Goal: Task Accomplishment & Management: Manage account settings

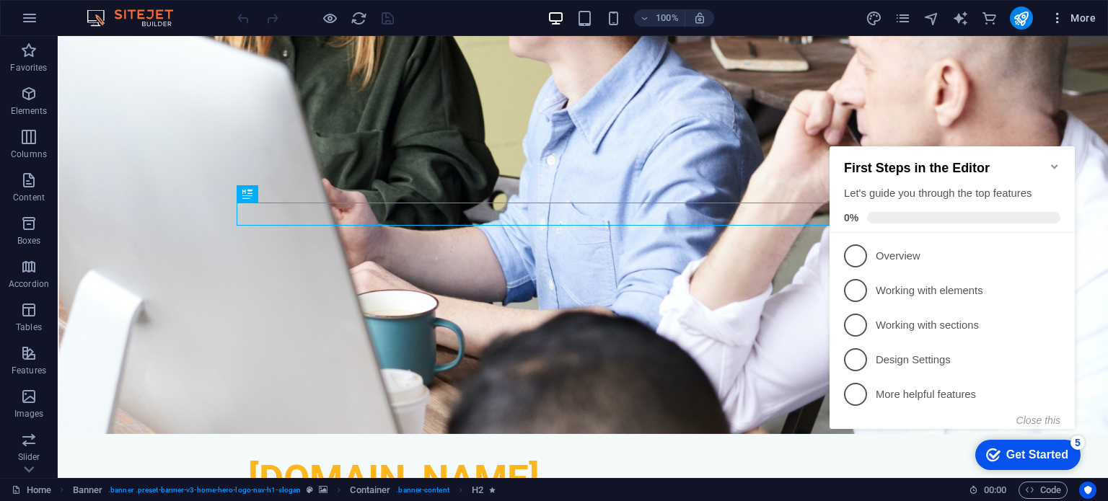
click at [1059, 17] on icon "button" at bounding box center [1057, 18] width 14 height 14
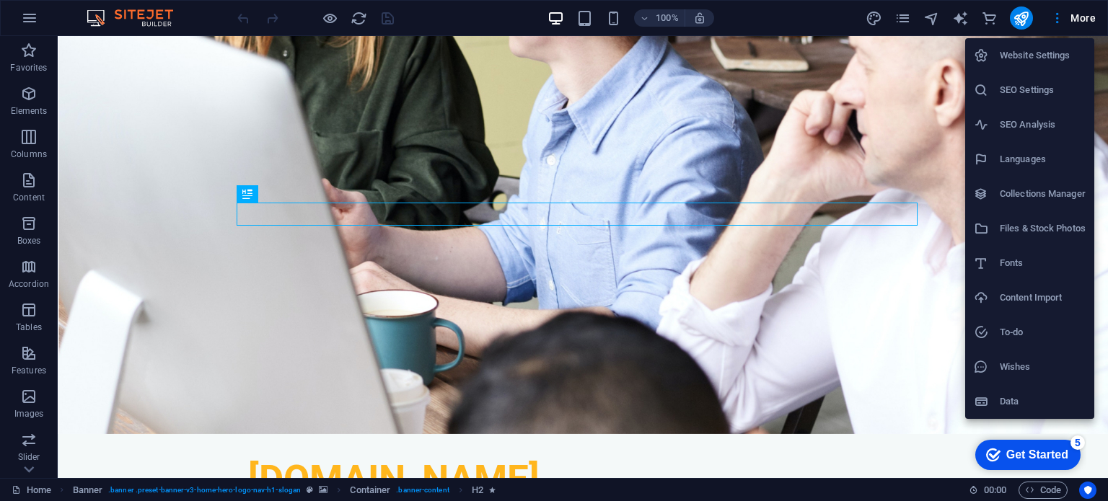
click at [27, 17] on div at bounding box center [554, 250] width 1108 height 501
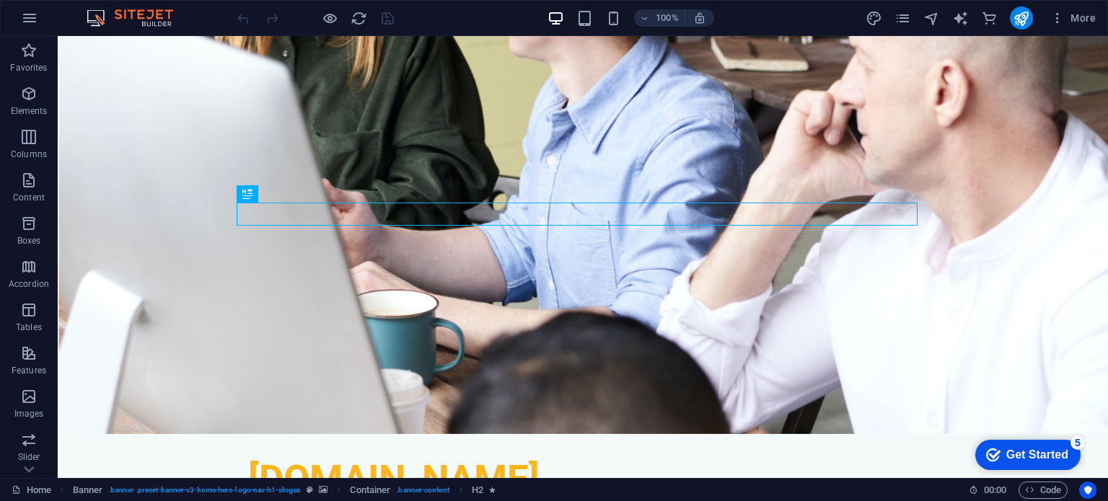
click at [27, 17] on icon "button" at bounding box center [29, 17] width 17 height 17
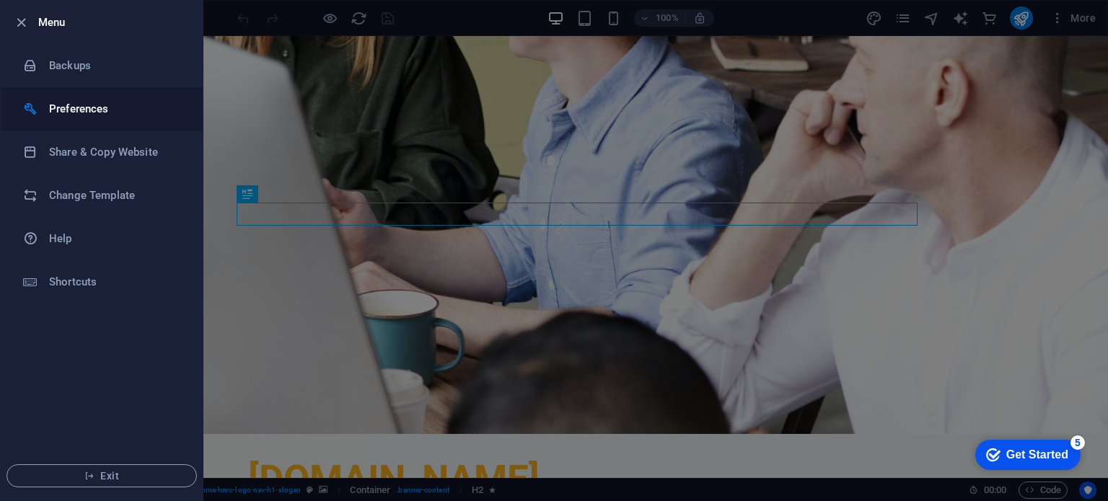
click at [121, 107] on h6 "Preferences" at bounding box center [115, 108] width 133 height 17
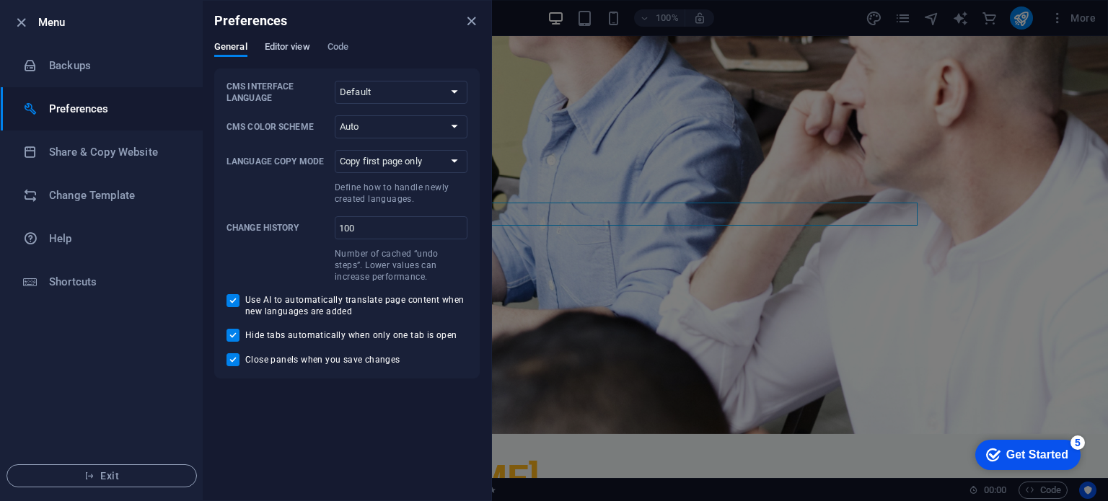
click at [291, 44] on span "Editor view" at bounding box center [287, 48] width 45 height 20
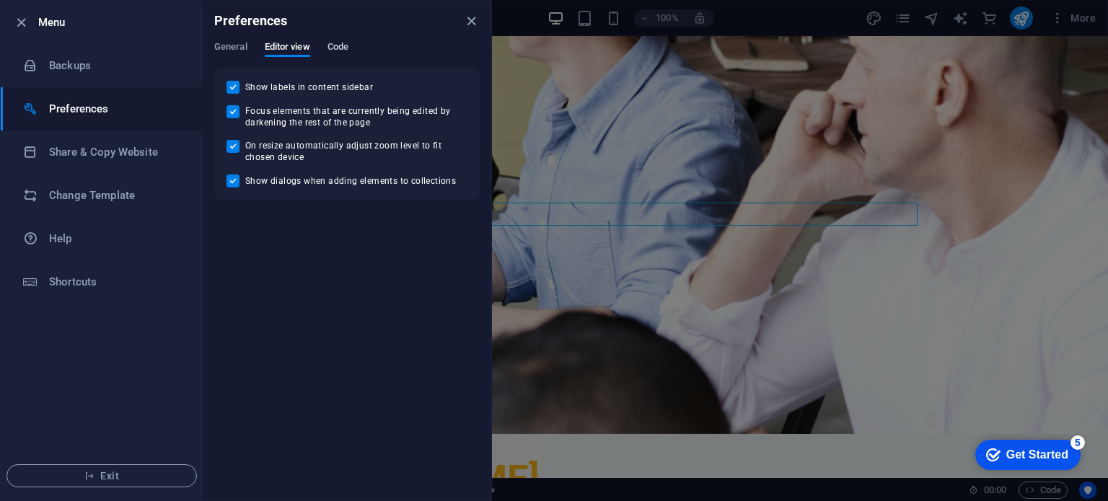
click at [329, 43] on span "Code" at bounding box center [337, 48] width 21 height 20
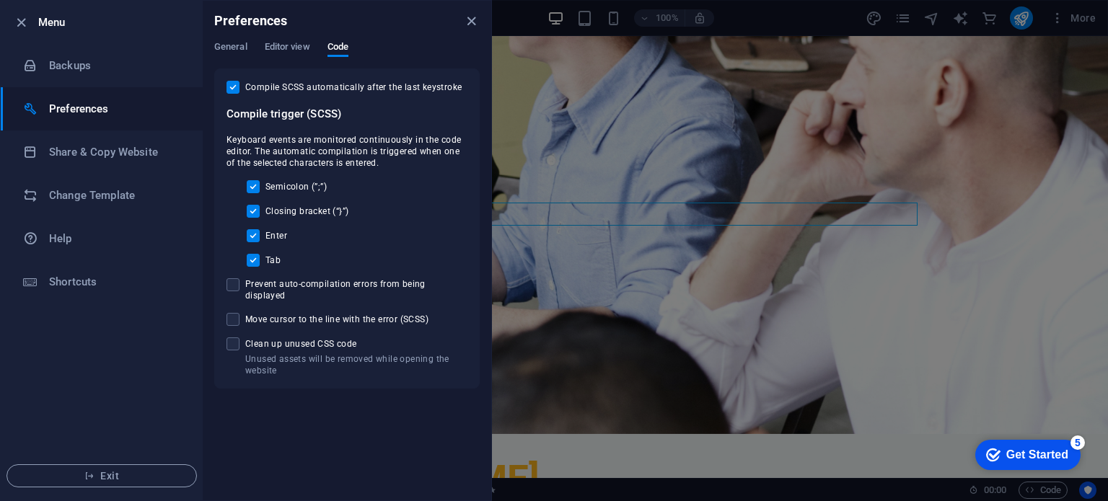
click at [694, 368] on div at bounding box center [554, 250] width 1108 height 501
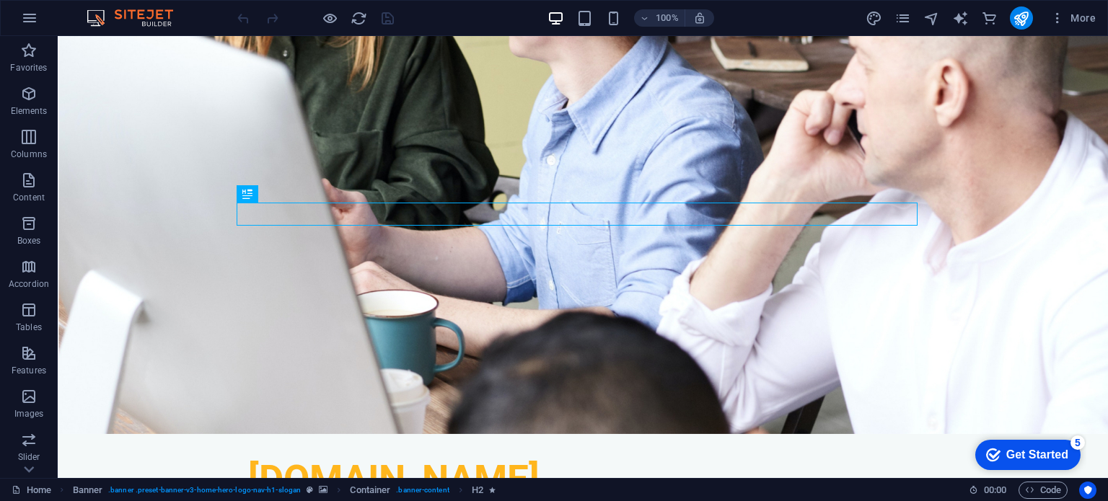
click at [131, 22] on img at bounding box center [137, 17] width 108 height 17
click at [899, 22] on icon "pages" at bounding box center [902, 18] width 17 height 17
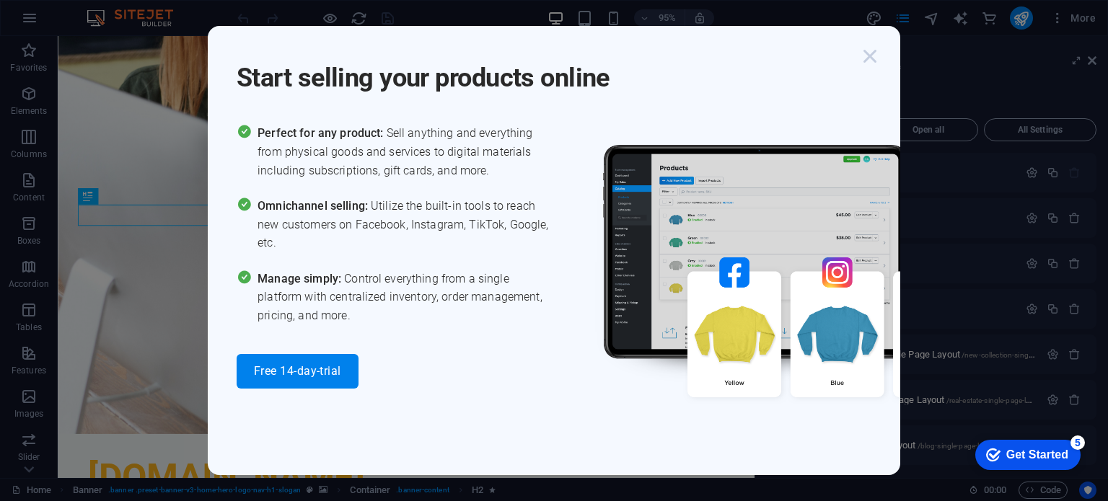
click at [870, 53] on icon "button" at bounding box center [870, 56] width 26 height 26
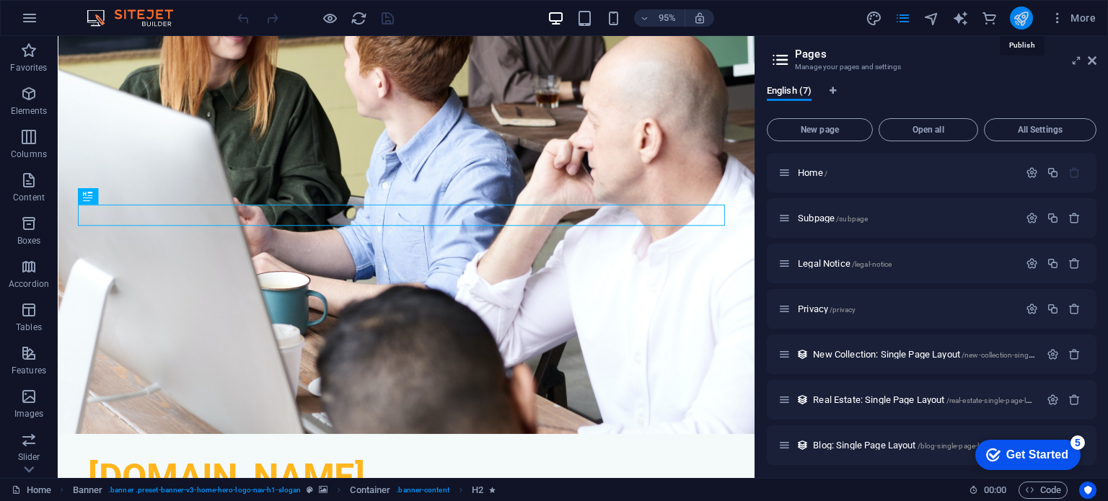
click at [1024, 15] on icon "publish" at bounding box center [1020, 18] width 17 height 17
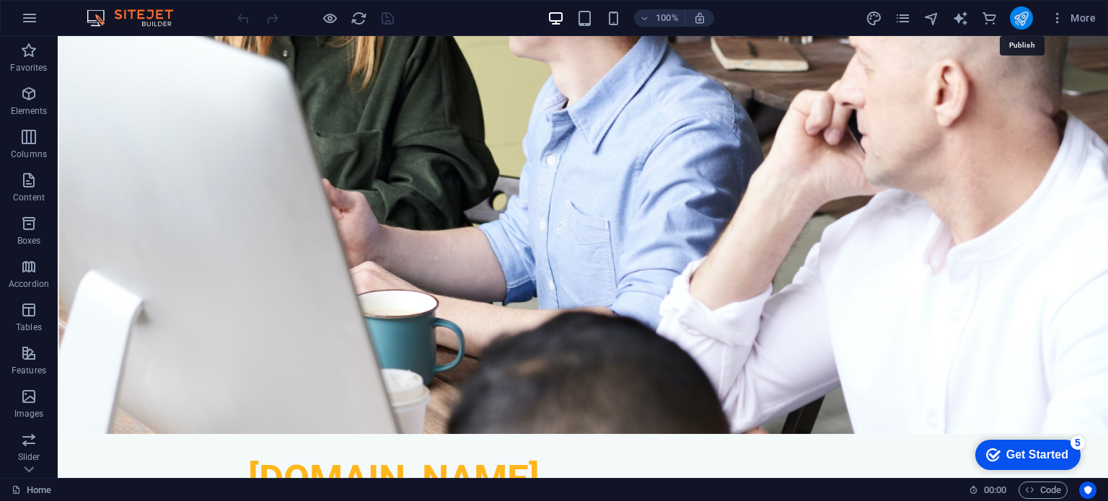
click at [1024, 15] on icon "publish" at bounding box center [1020, 18] width 17 height 17
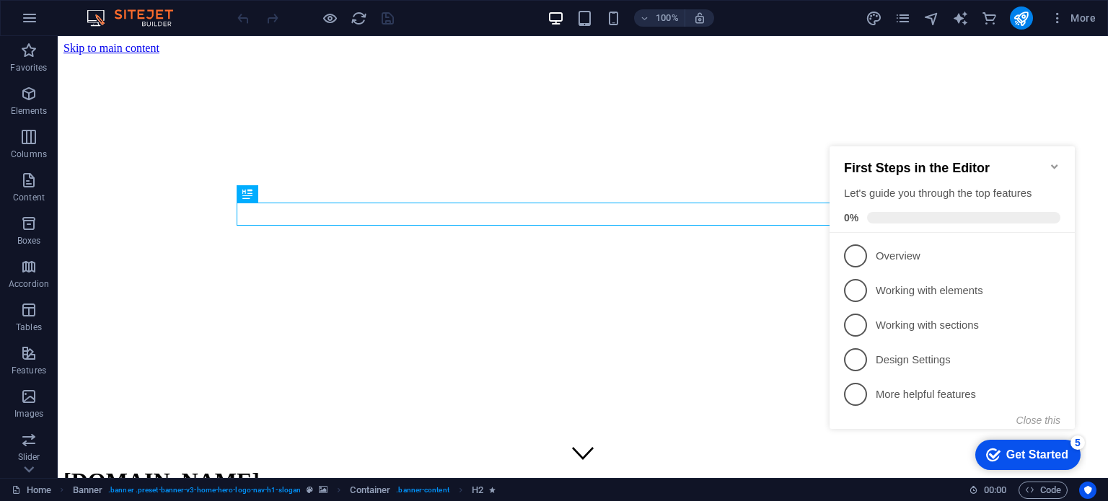
click at [1054, 164] on icon "Minimize checklist" at bounding box center [1054, 166] width 6 height 4
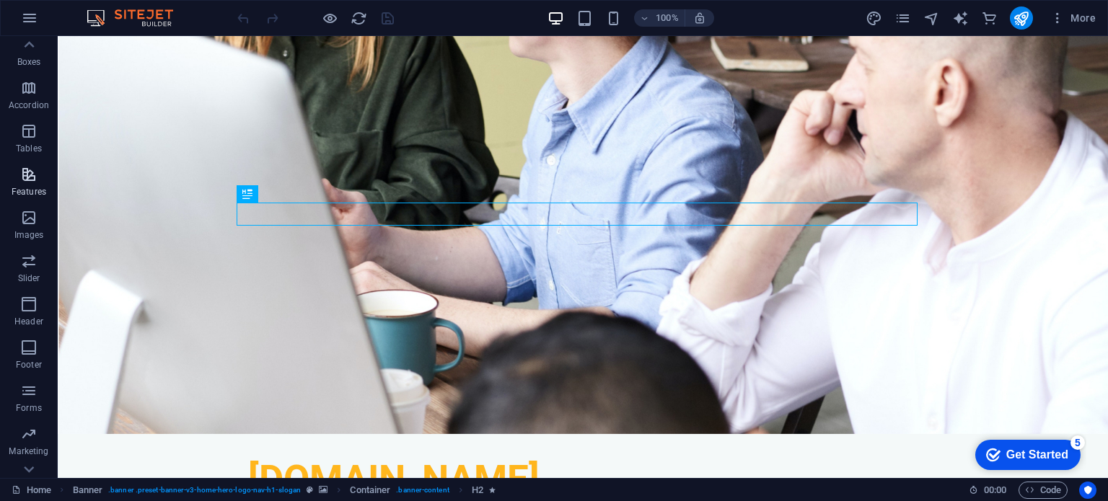
scroll to position [250, 0]
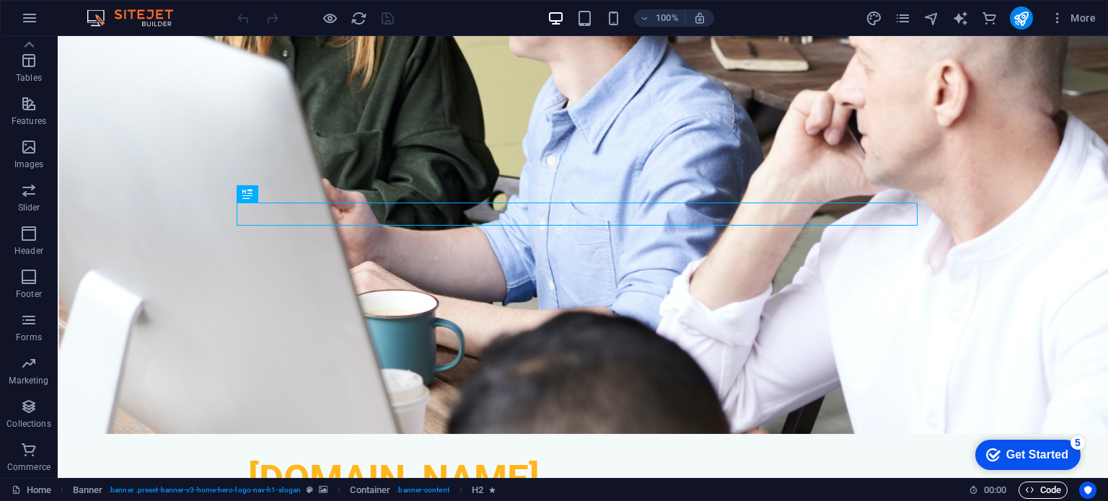
click at [1038, 484] on span "Code" at bounding box center [1043, 490] width 36 height 17
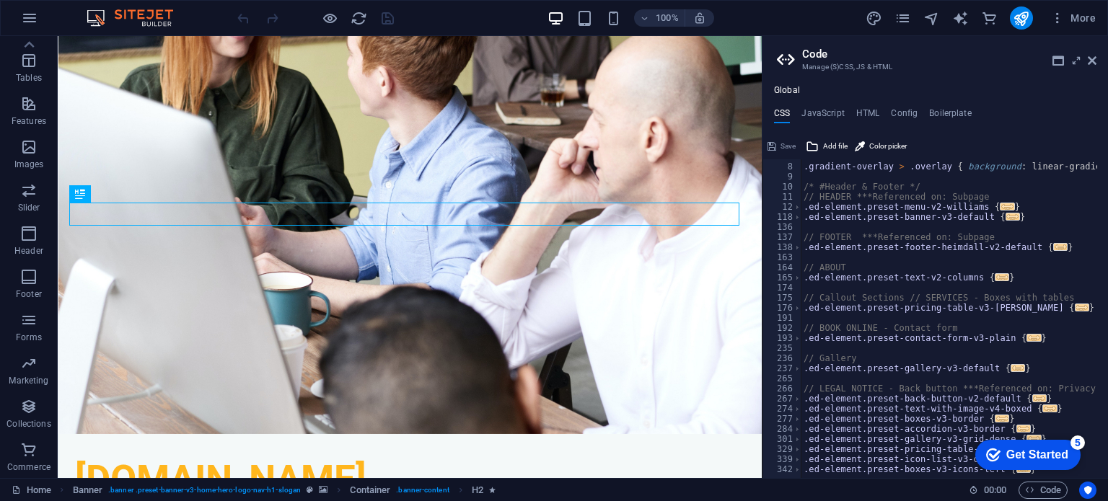
scroll to position [0, 0]
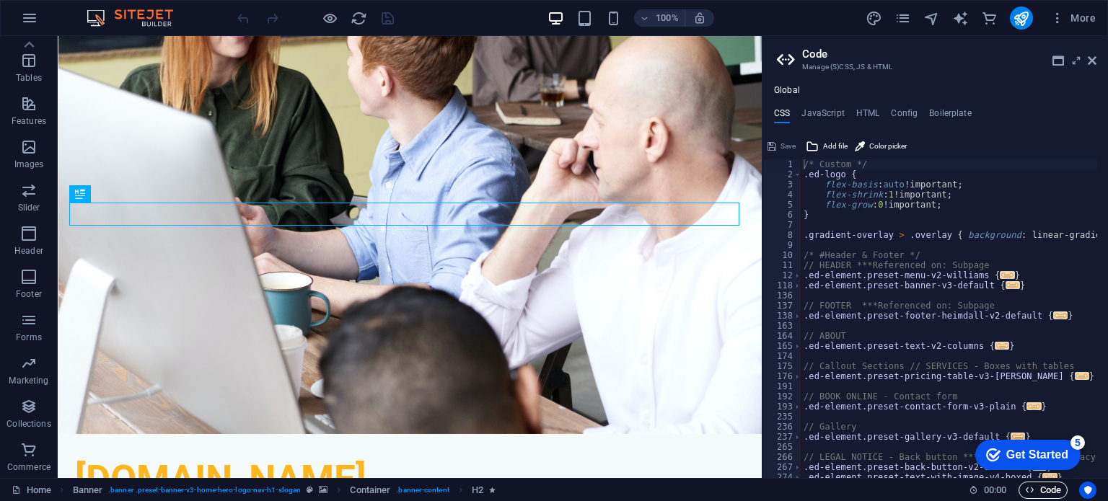
click at [1029, 485] on icon "button" at bounding box center [1029, 489] width 9 height 9
click at [1091, 58] on icon at bounding box center [1091, 61] width 9 height 12
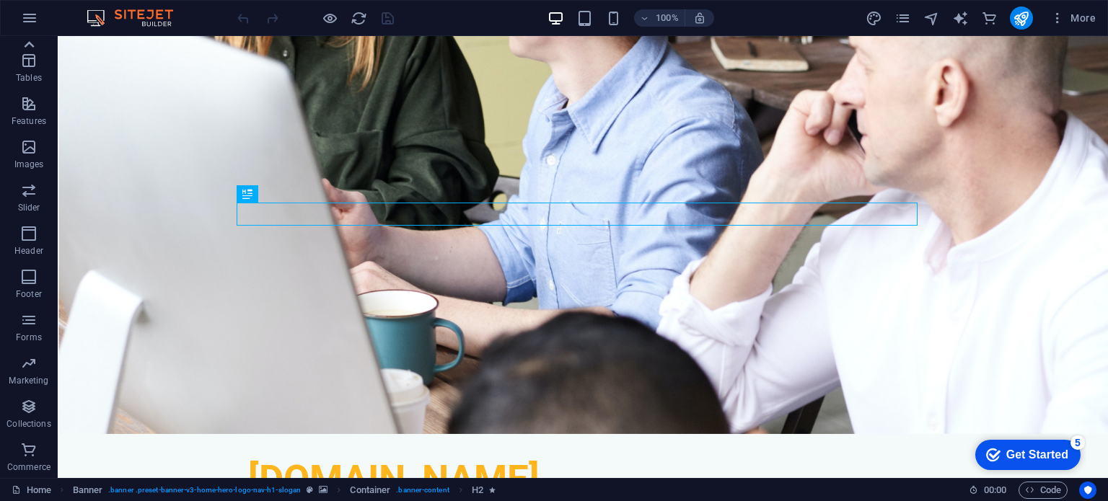
click at [31, 37] on icon at bounding box center [29, 45] width 20 height 20
click at [30, 19] on icon "button" at bounding box center [29, 17] width 17 height 17
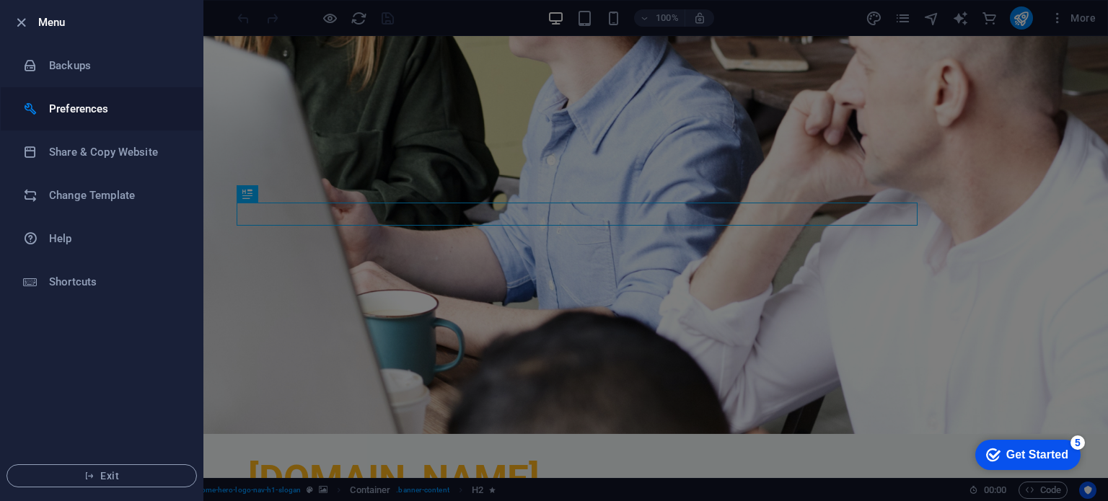
click at [75, 113] on h6 "Preferences" at bounding box center [115, 108] width 133 height 17
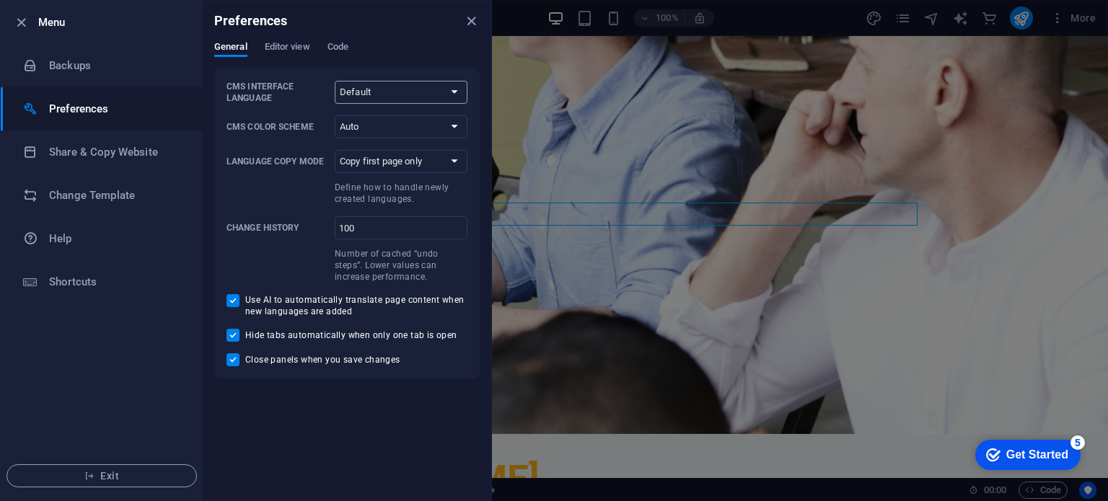
click at [441, 87] on select "Default Deutsch English Español Français Magyar Italiano Nederlands Polski Port…" at bounding box center [401, 92] width 133 height 23
click at [268, 185] on span at bounding box center [277, 192] width 102 height 26
click at [335, 173] on select "Copy first page only Copy all pages" at bounding box center [401, 161] width 133 height 23
click at [408, 156] on select "Copy first page only Copy all pages" at bounding box center [401, 161] width 133 height 23
drag, startPoint x: 265, startPoint y: 193, endPoint x: 285, endPoint y: 40, distance: 154.1
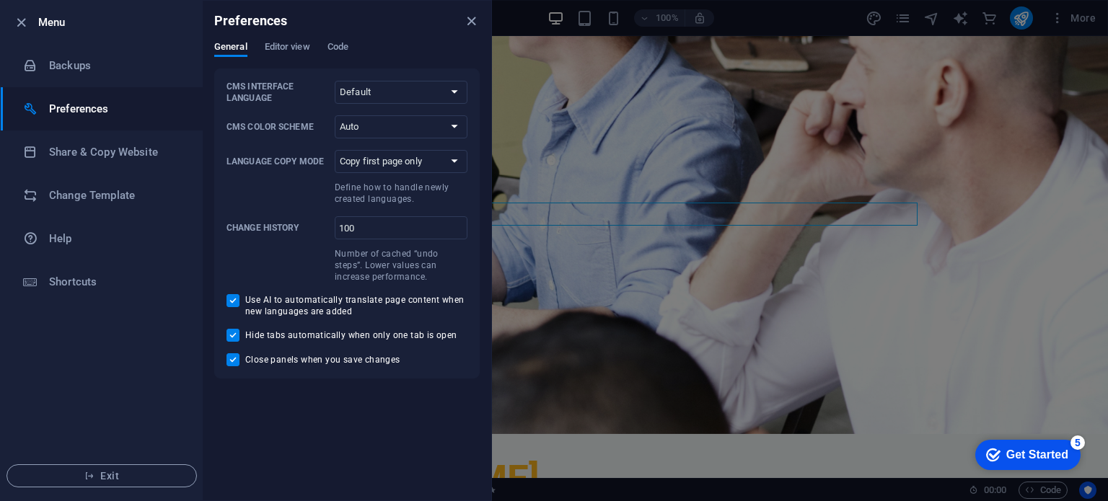
click at [285, 40] on div "Preferences General Editor view Code CMS Interface Language Default Deutsch Eng…" at bounding box center [347, 251] width 288 height 500
click at [285, 40] on div "Preferences" at bounding box center [347, 21] width 288 height 40
click at [286, 47] on span "Editor view" at bounding box center [287, 48] width 45 height 20
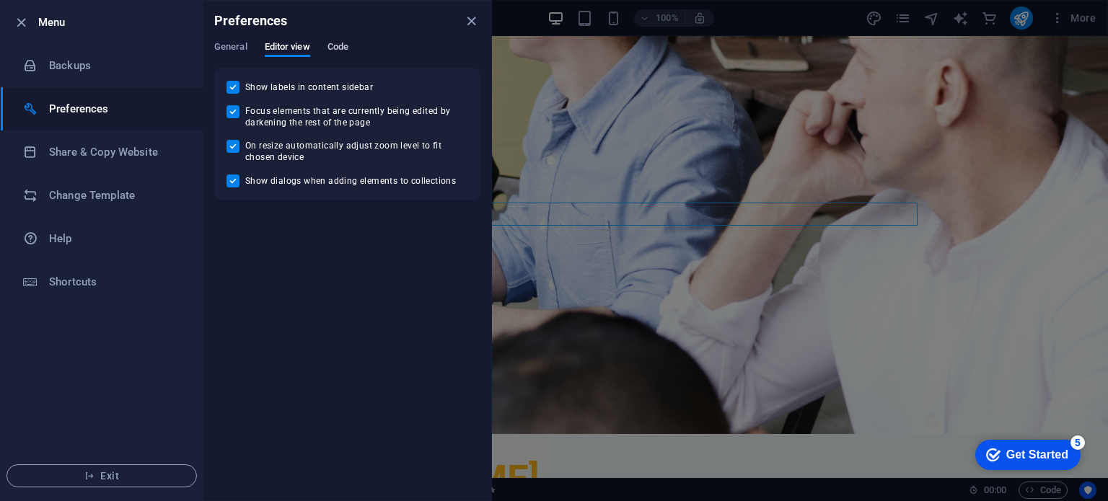
click at [340, 42] on span "Code" at bounding box center [337, 48] width 21 height 20
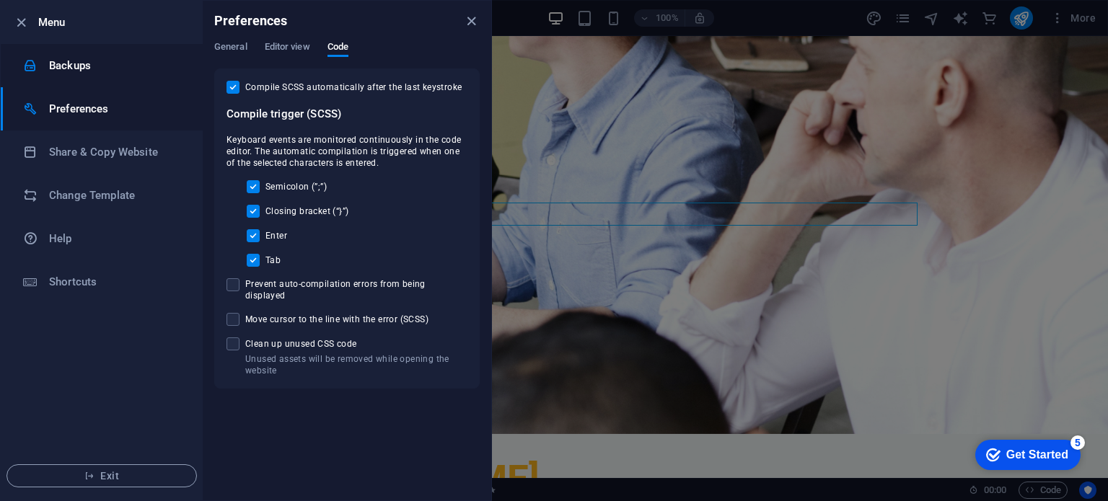
click at [61, 69] on h6 "Backups" at bounding box center [115, 65] width 133 height 17
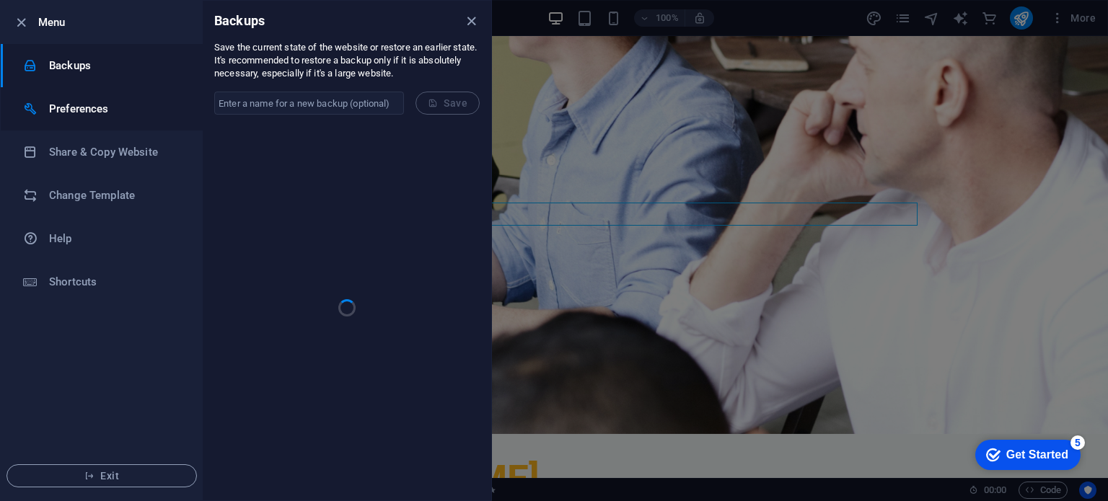
click at [61, 100] on h6 "Preferences" at bounding box center [115, 108] width 133 height 17
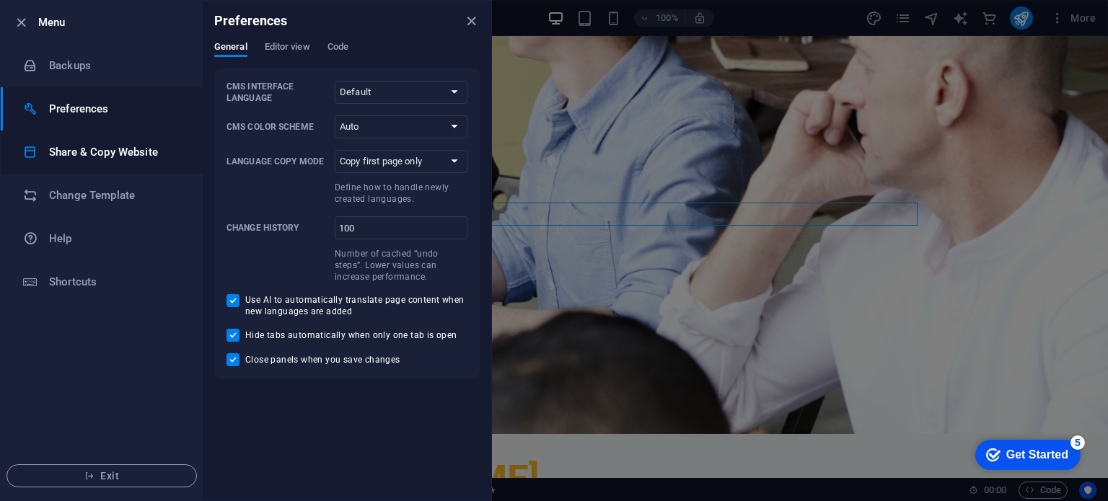
click at [62, 148] on h6 "Share & Copy Website" at bounding box center [115, 151] width 133 height 17
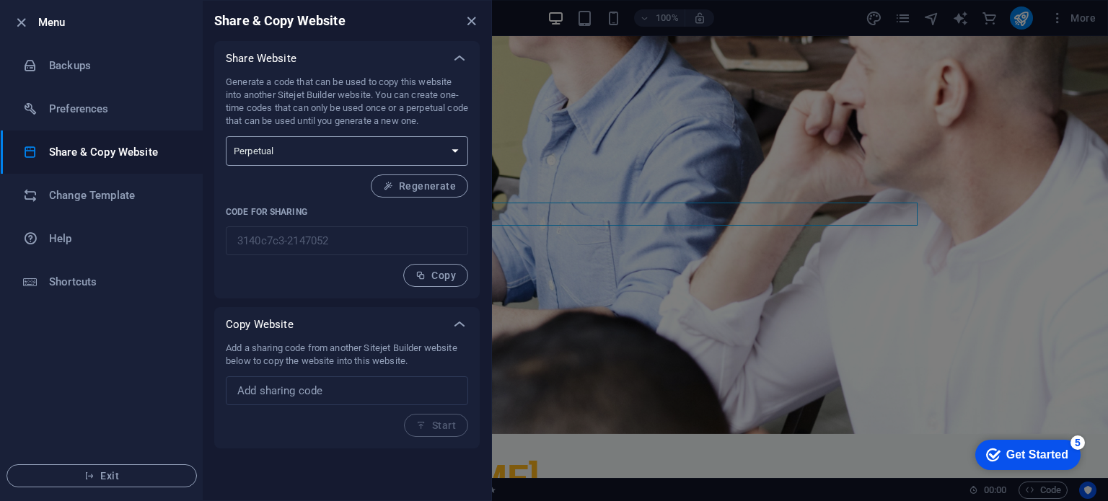
click at [376, 149] on select "One-time Perpetual" at bounding box center [347, 151] width 242 height 30
click at [113, 195] on h6 "Change Template" at bounding box center [115, 195] width 133 height 17
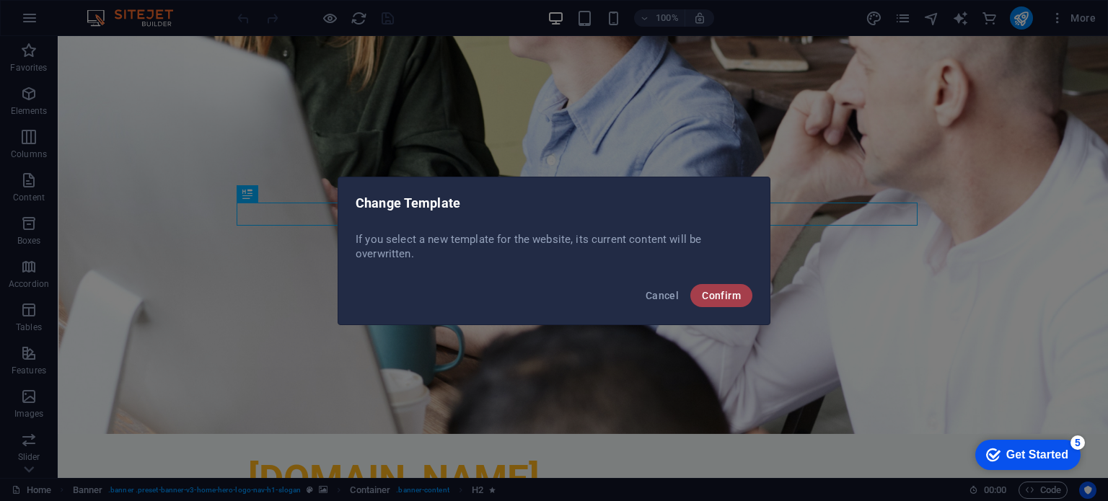
click at [705, 291] on span "Confirm" at bounding box center [721, 296] width 39 height 12
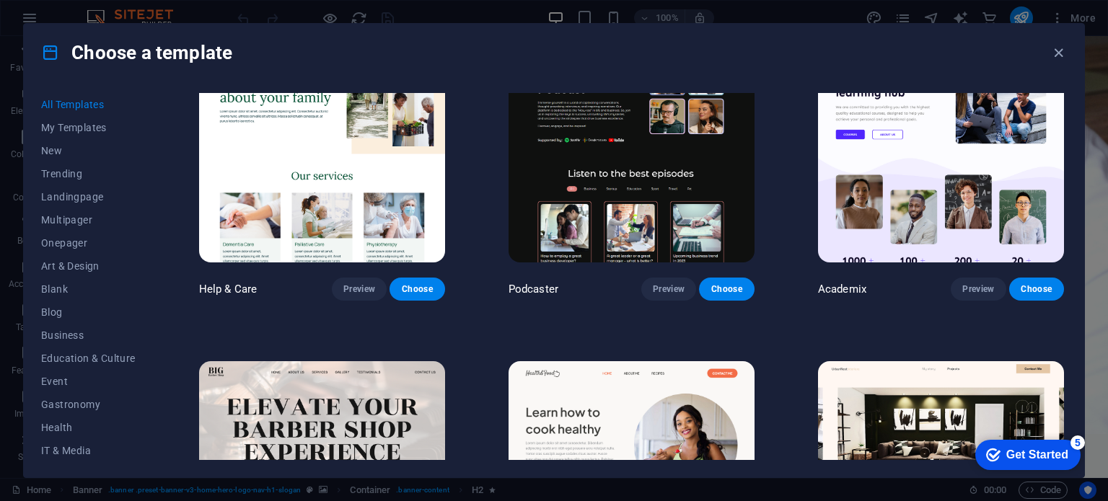
scroll to position [1686, 0]
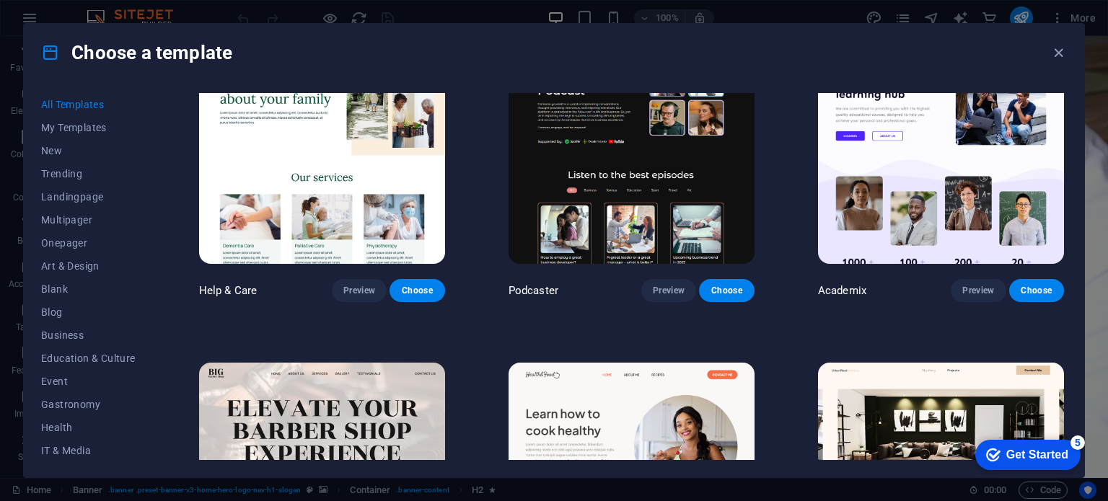
click at [886, 204] on img at bounding box center [941, 150] width 246 height 226
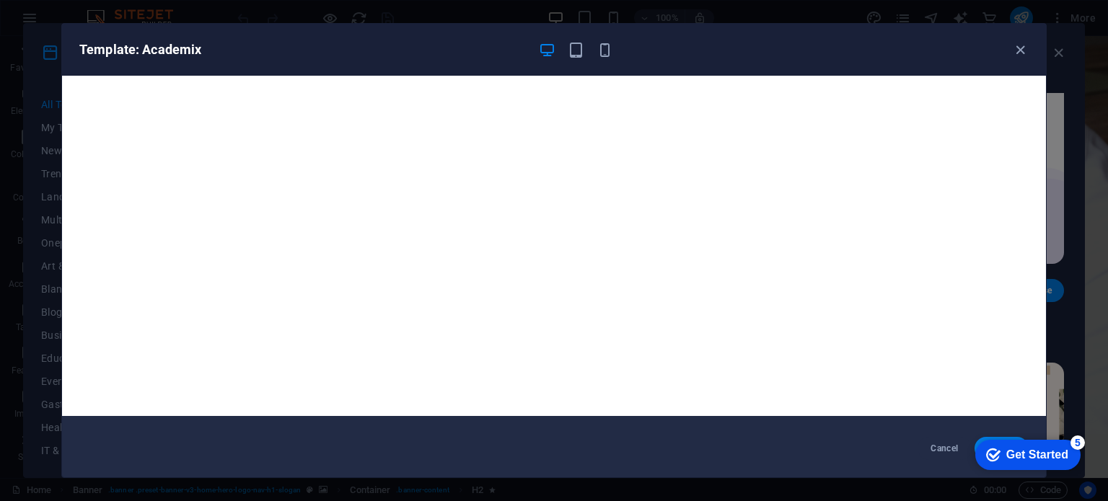
scroll to position [0, 0]
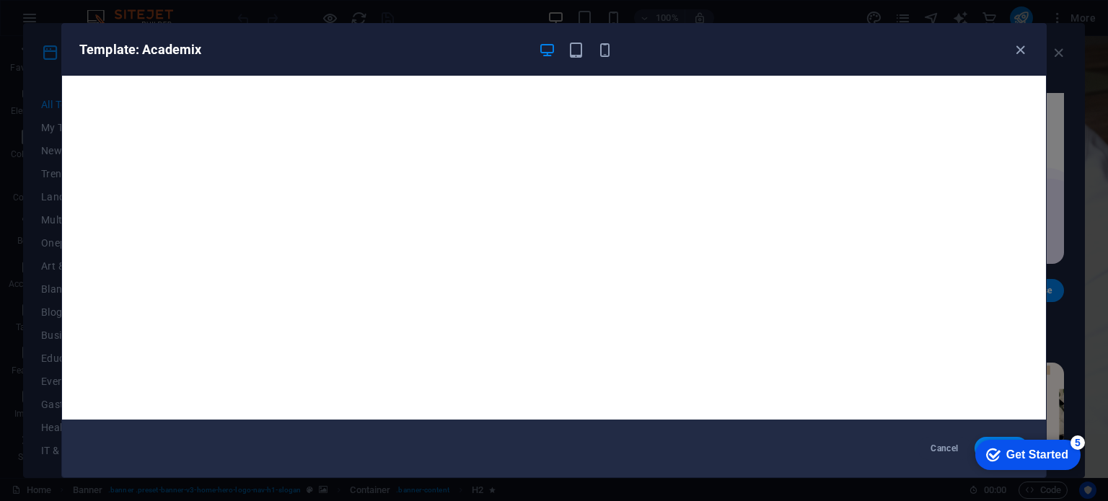
click at [997, 437] on div "checkmark Get Started 5 First Steps in the Editor Let's guide you through the t…" at bounding box center [1024, 454] width 123 height 43
drag, startPoint x: 900, startPoint y: 461, endPoint x: 1019, endPoint y: 57, distance: 421.0
click at [1019, 57] on div "Template: Academix Cancel Choose" at bounding box center [553, 250] width 985 height 455
click at [1019, 57] on icon "button" at bounding box center [1020, 50] width 17 height 17
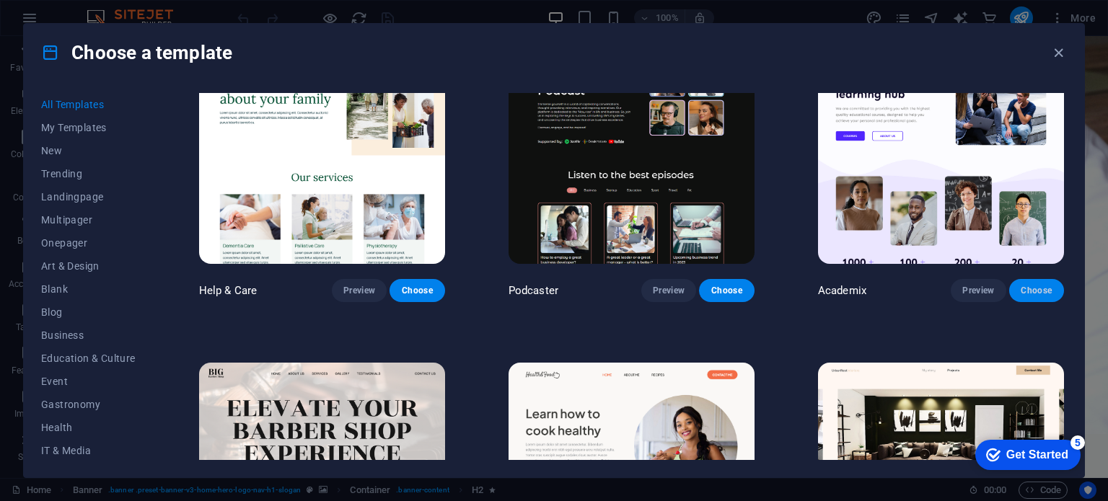
click at [1027, 285] on span "Choose" at bounding box center [1036, 291] width 32 height 12
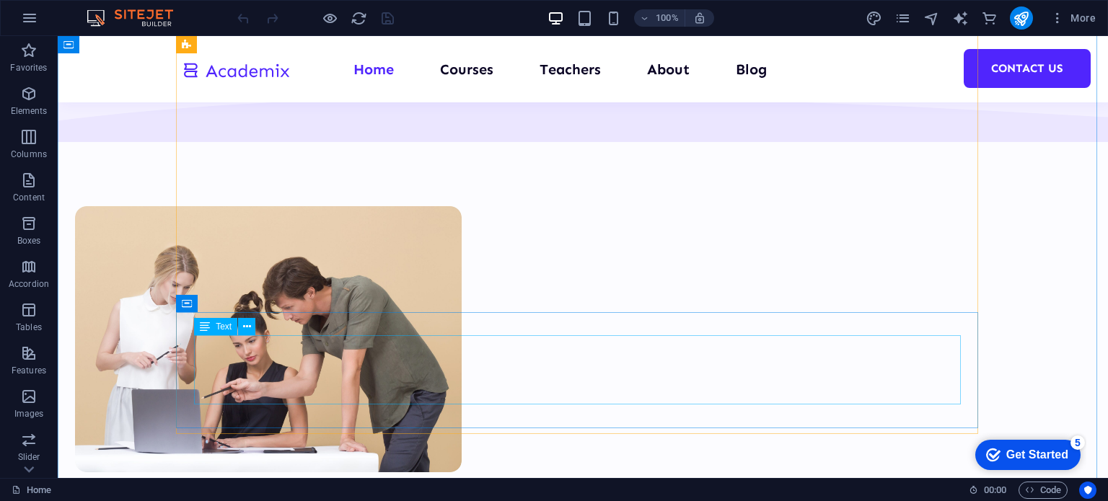
scroll to position [5754, 0]
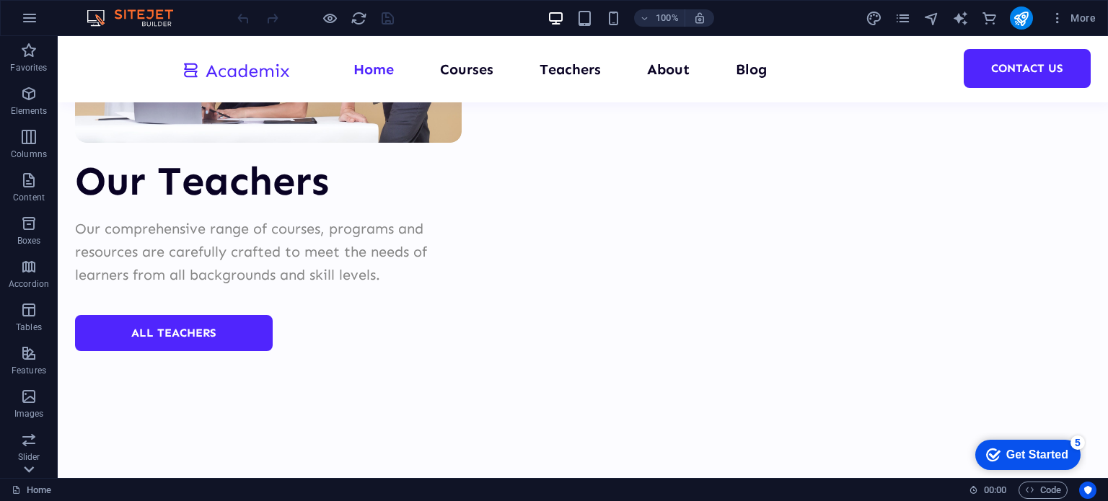
click at [23, 471] on icon at bounding box center [29, 469] width 20 height 20
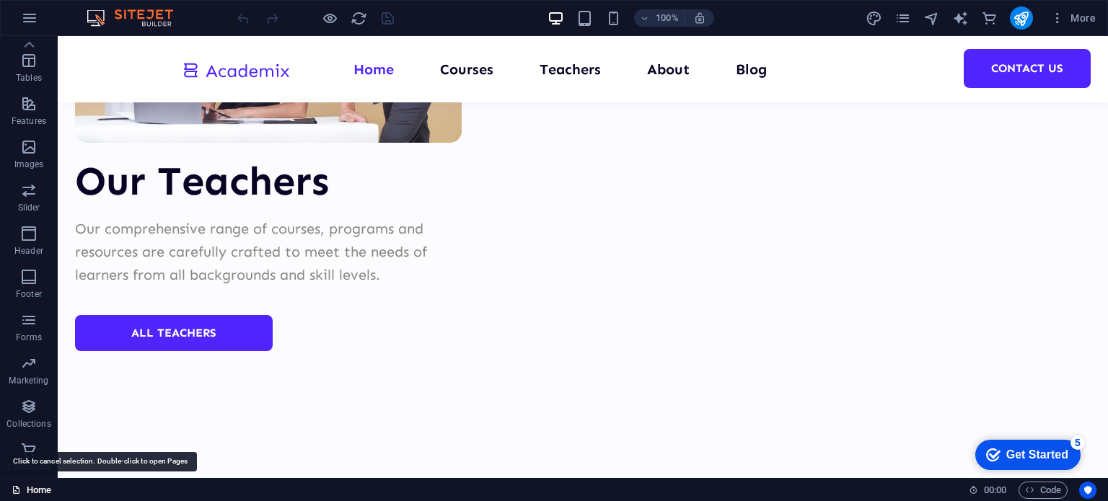
click at [25, 485] on link "Home" at bounding box center [32, 490] width 40 height 17
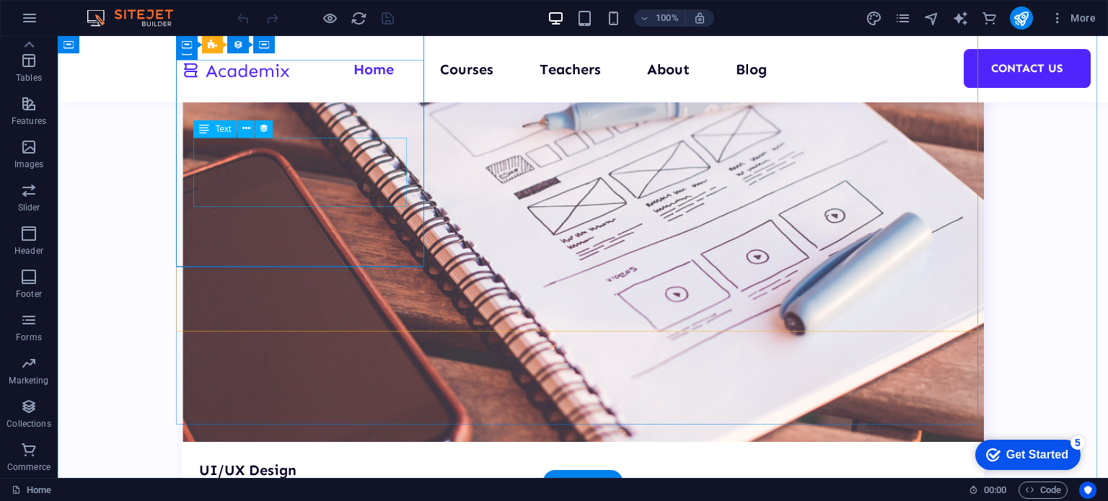
scroll to position [3478, 0]
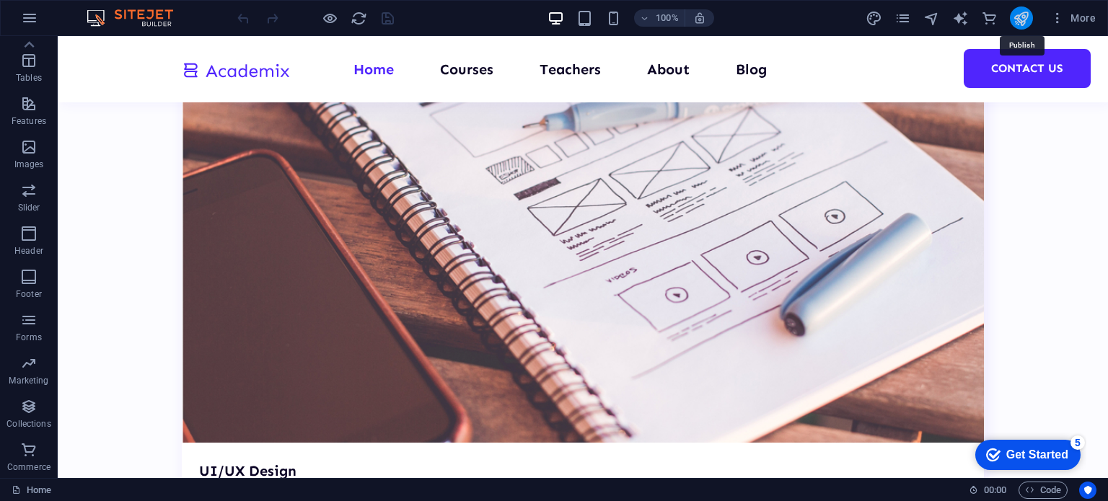
click at [1021, 19] on icon "publish" at bounding box center [1020, 18] width 17 height 17
